Goal: Use online tool/utility: Utilize a website feature to perform a specific function

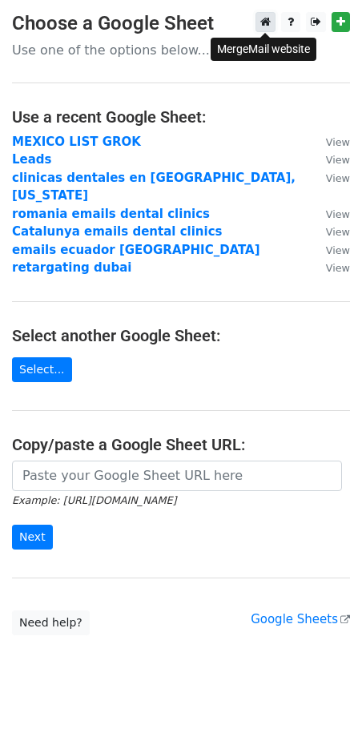
click at [268, 16] on link at bounding box center [266, 22] width 20 height 20
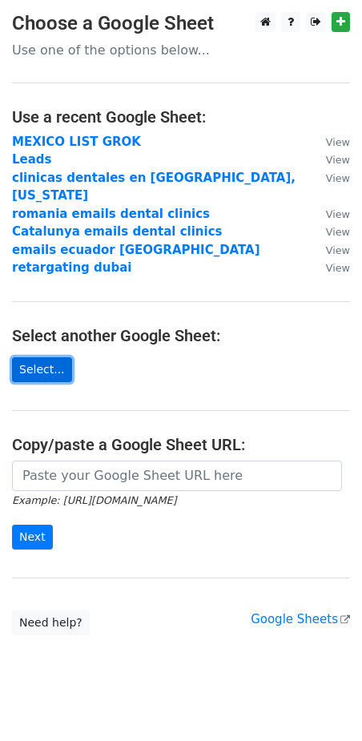
click at [37, 361] on link "Select..." at bounding box center [42, 369] width 60 height 25
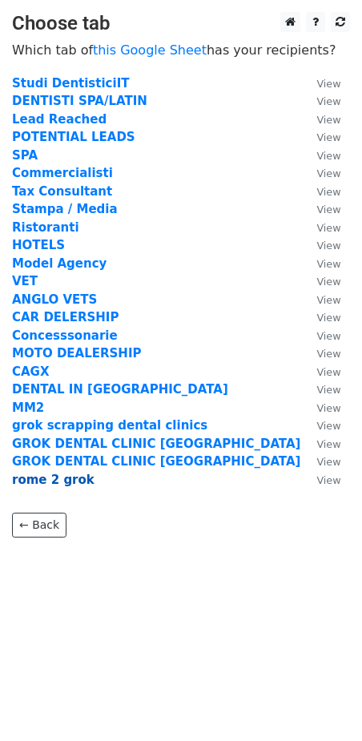
click at [46, 481] on strong "rome 2 grok" at bounding box center [53, 480] width 83 height 14
